Goal: Task Accomplishment & Management: Manage account settings

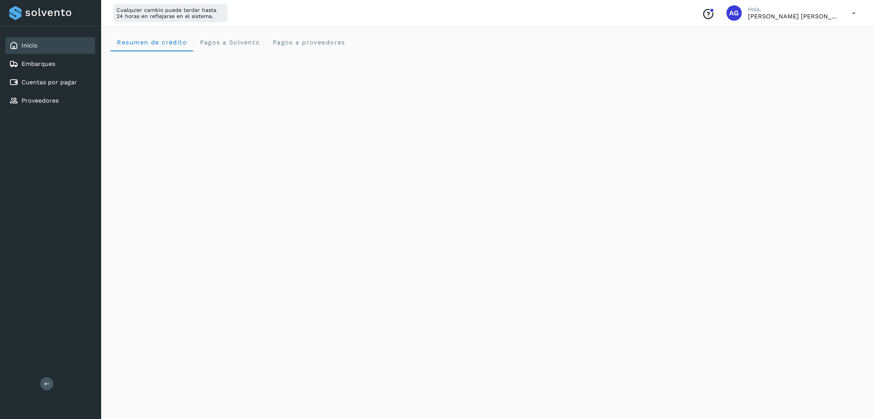
scroll to position [57, 0]
click at [43, 78] on div "Cuentas por pagar" at bounding box center [43, 82] width 68 height 9
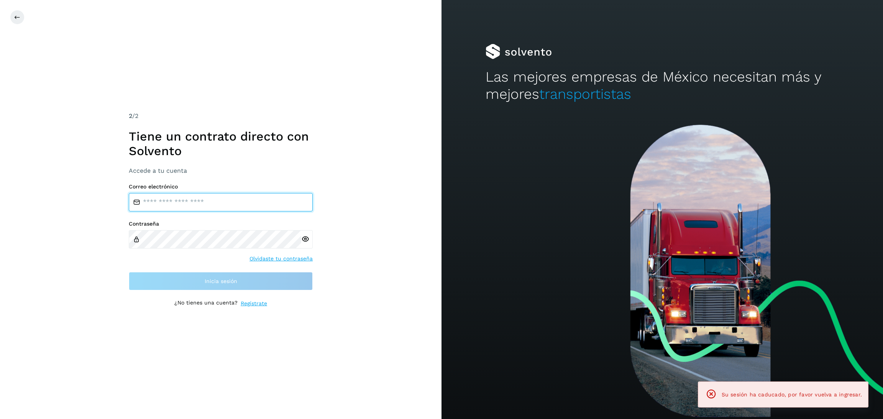
type input "**********"
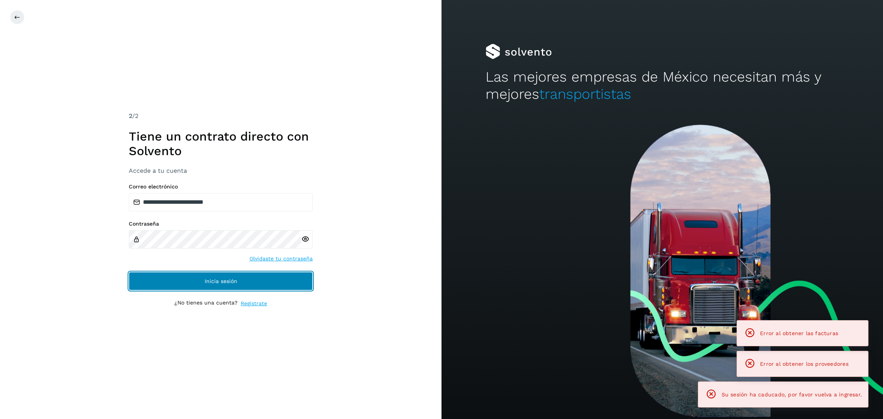
click at [276, 283] on button "Inicia sesión" at bounding box center [221, 281] width 184 height 18
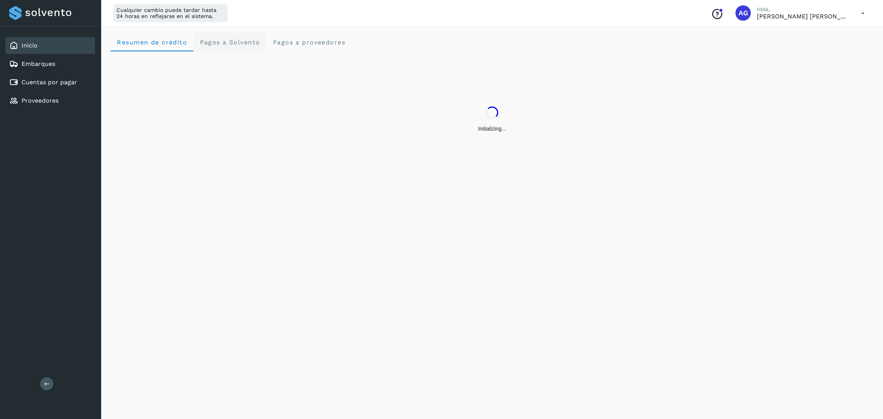
click at [219, 42] on span "Pagos a Solvento" at bounding box center [229, 42] width 61 height 7
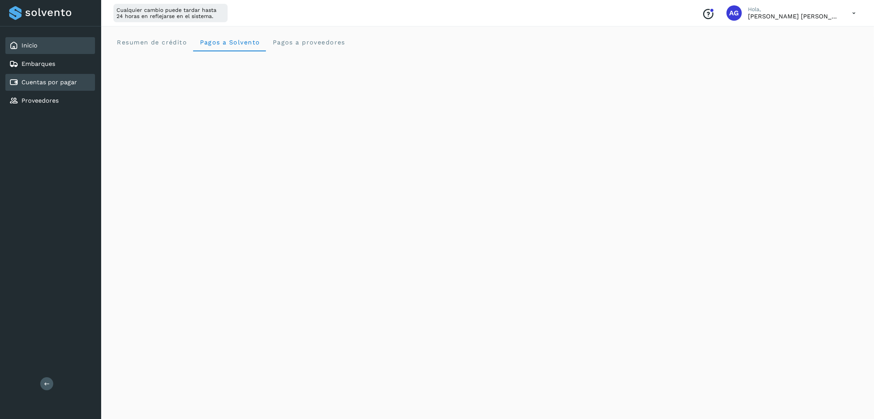
click at [50, 85] on div "Cuentas por pagar" at bounding box center [50, 82] width 90 height 17
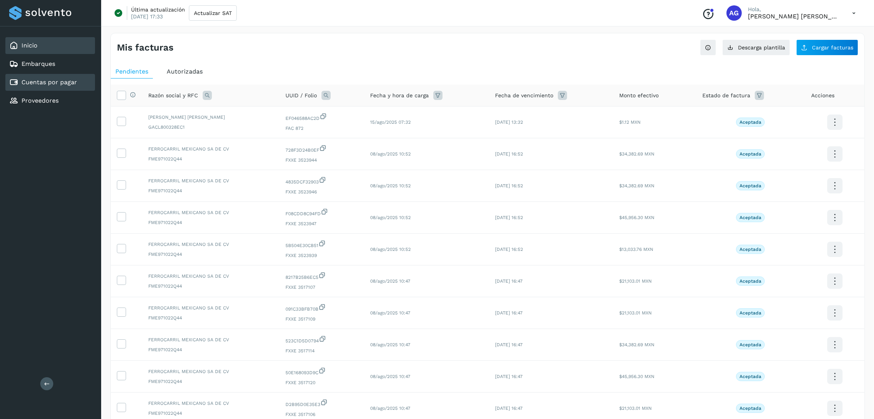
click at [45, 48] on div "Inicio" at bounding box center [50, 45] width 90 height 17
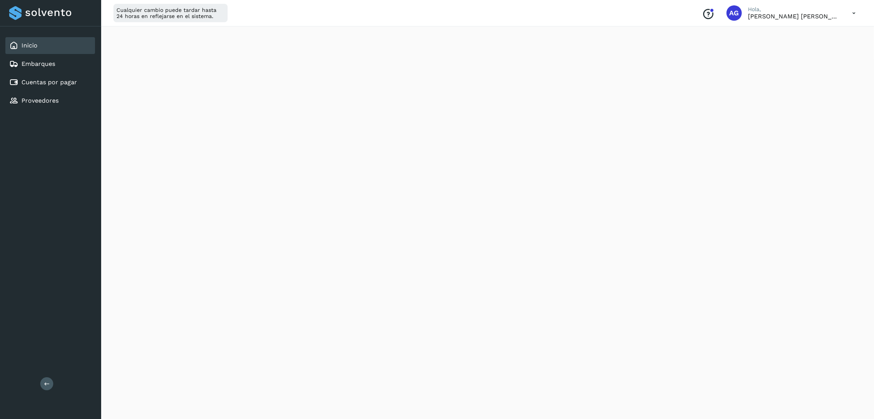
scroll to position [57, 0]
click at [793, 100] on div "Initializing..." at bounding box center [487, 334] width 754 height 680
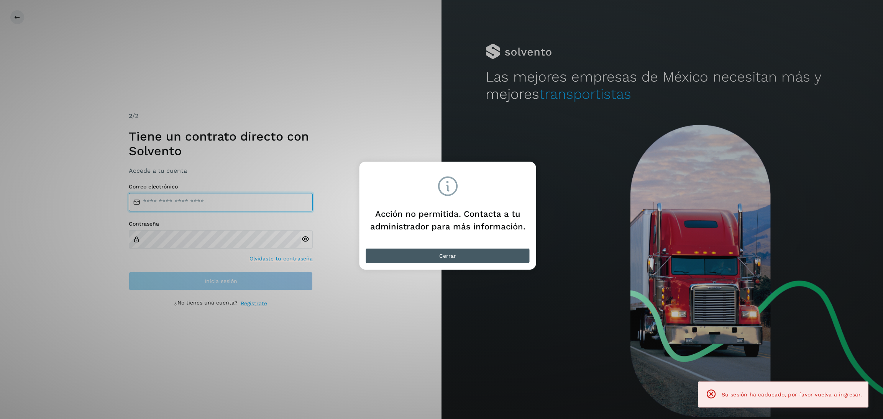
type input "**********"
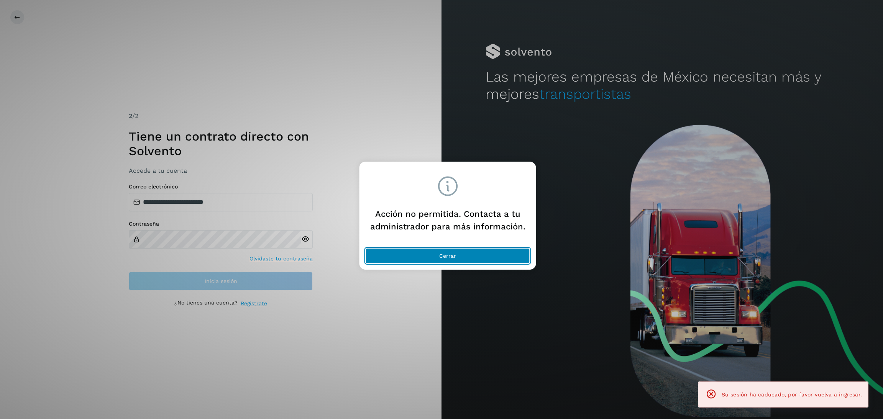
click at [406, 254] on button "Cerrar" at bounding box center [447, 255] width 164 height 15
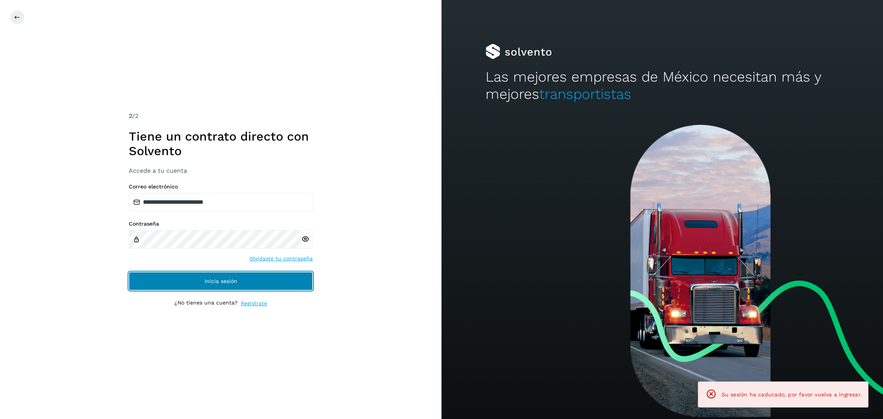
click at [273, 282] on button "Inicia sesión" at bounding box center [221, 281] width 184 height 18
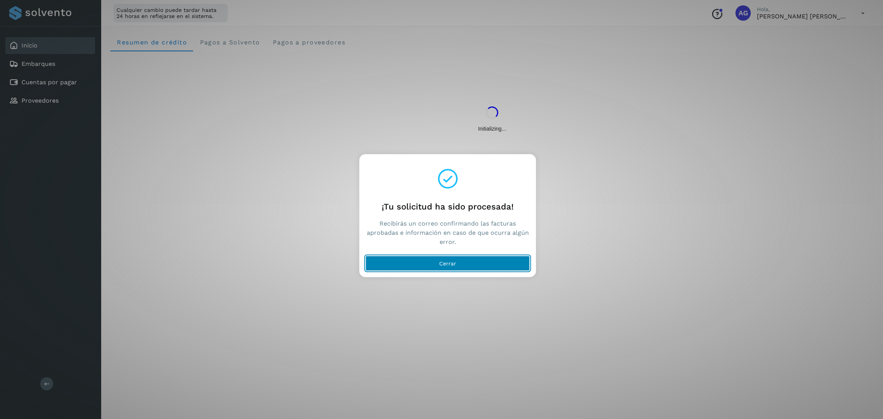
click at [417, 264] on button "Cerrar" at bounding box center [447, 263] width 164 height 15
